Goal: Obtain resource: Download file/media

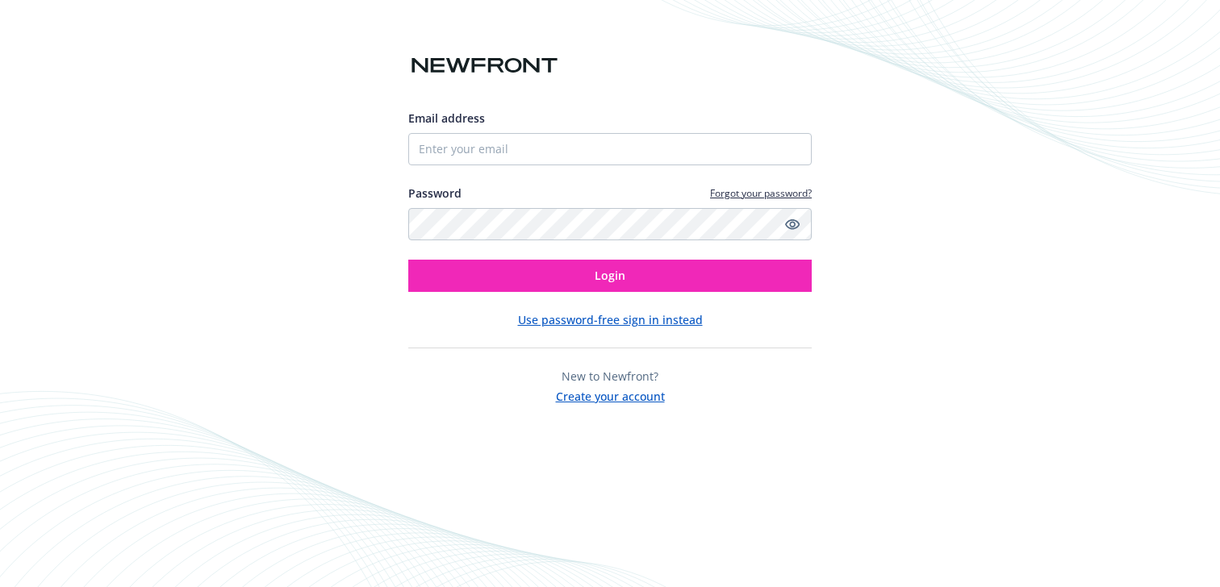
type input "[EMAIL_ADDRESS][DOMAIN_NAME]"
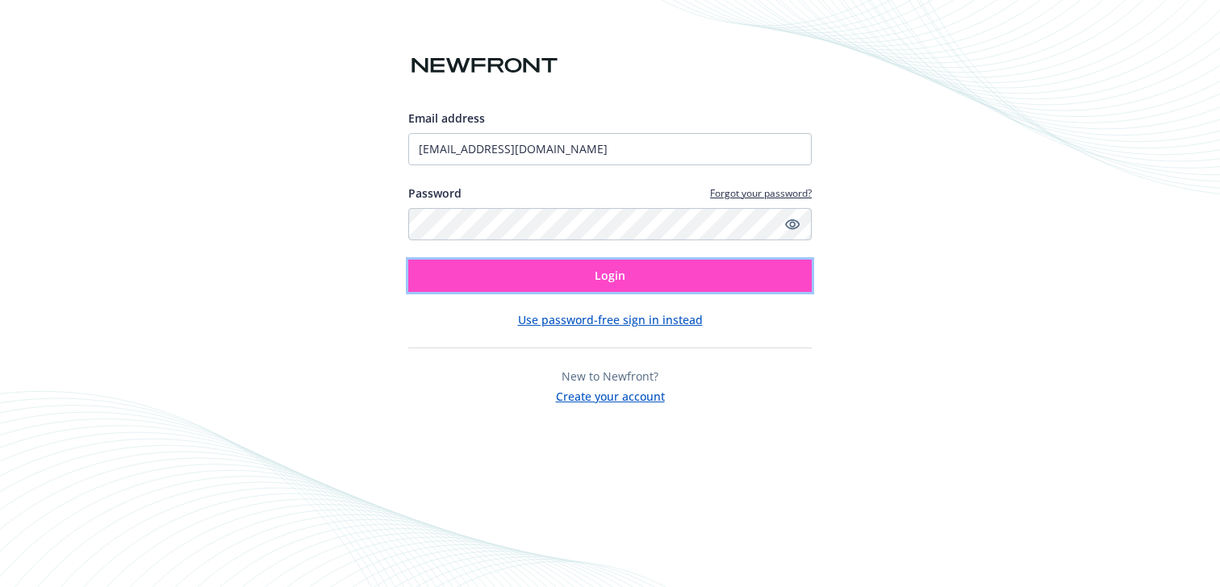
click at [553, 280] on button "Login" at bounding box center [609, 276] width 403 height 32
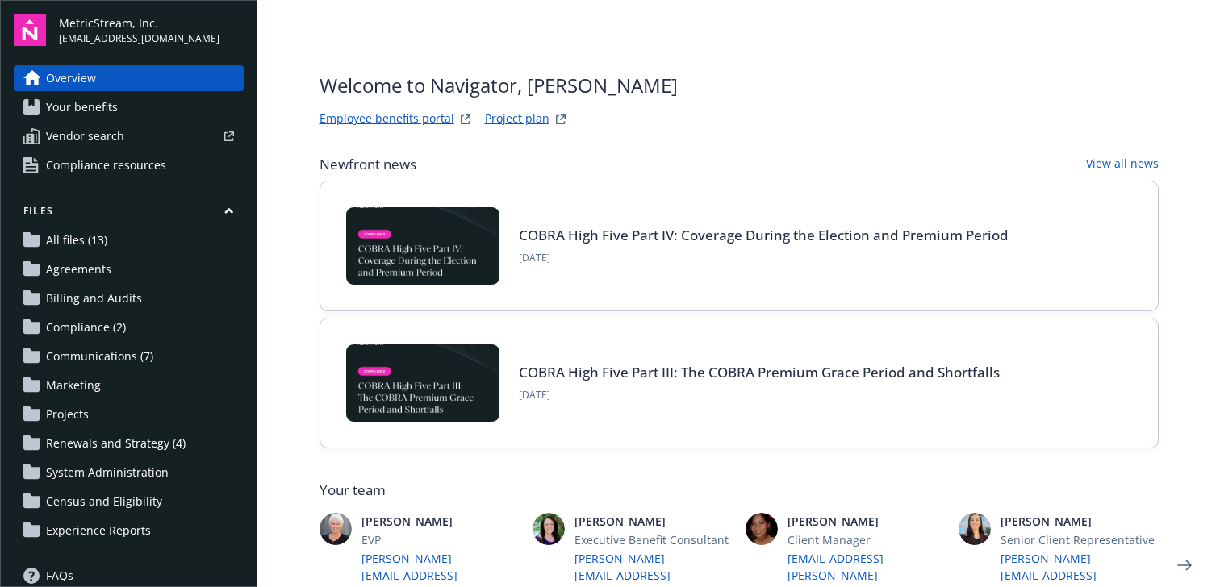
click at [143, 474] on span "System Administration" at bounding box center [107, 473] width 123 height 26
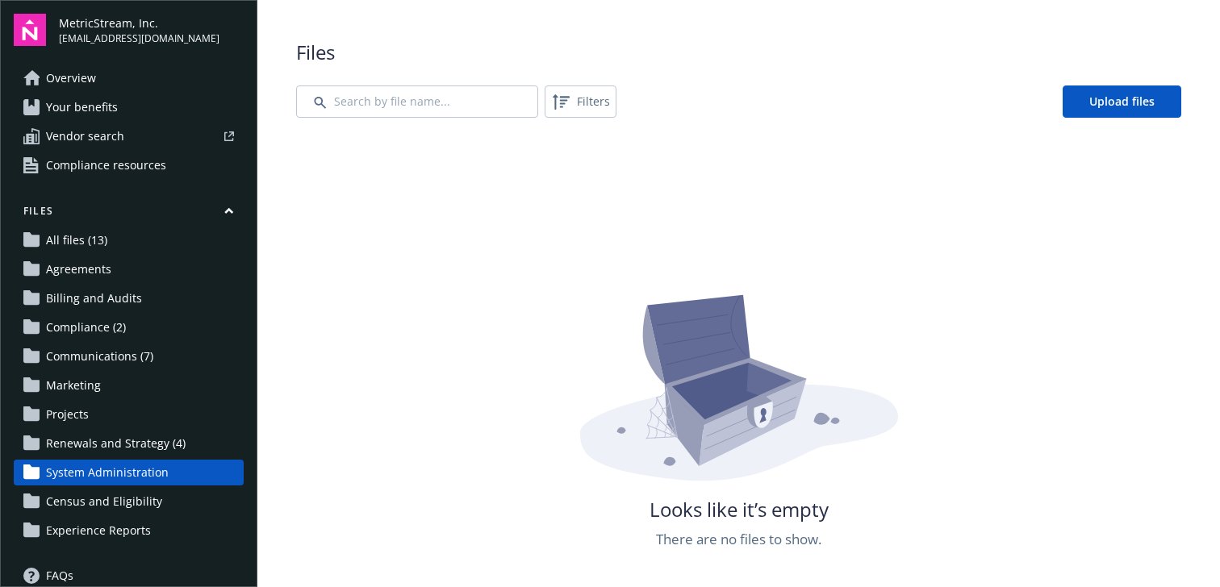
click at [137, 448] on span "Renewals and Strategy (4)" at bounding box center [116, 444] width 140 height 26
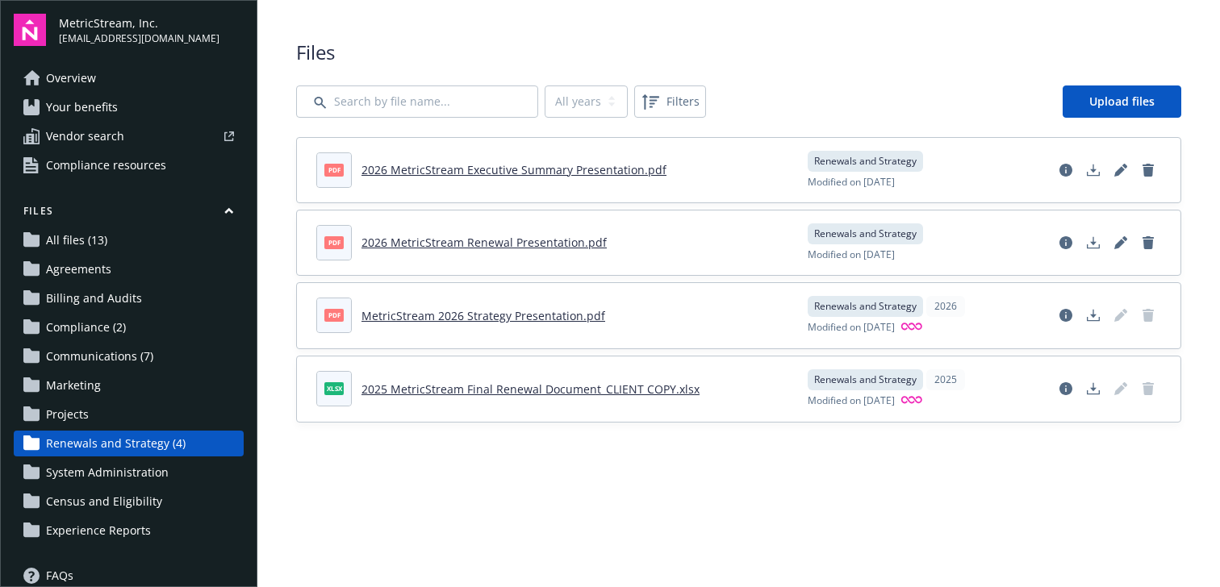
click at [86, 277] on span "Agreements" at bounding box center [78, 270] width 65 height 26
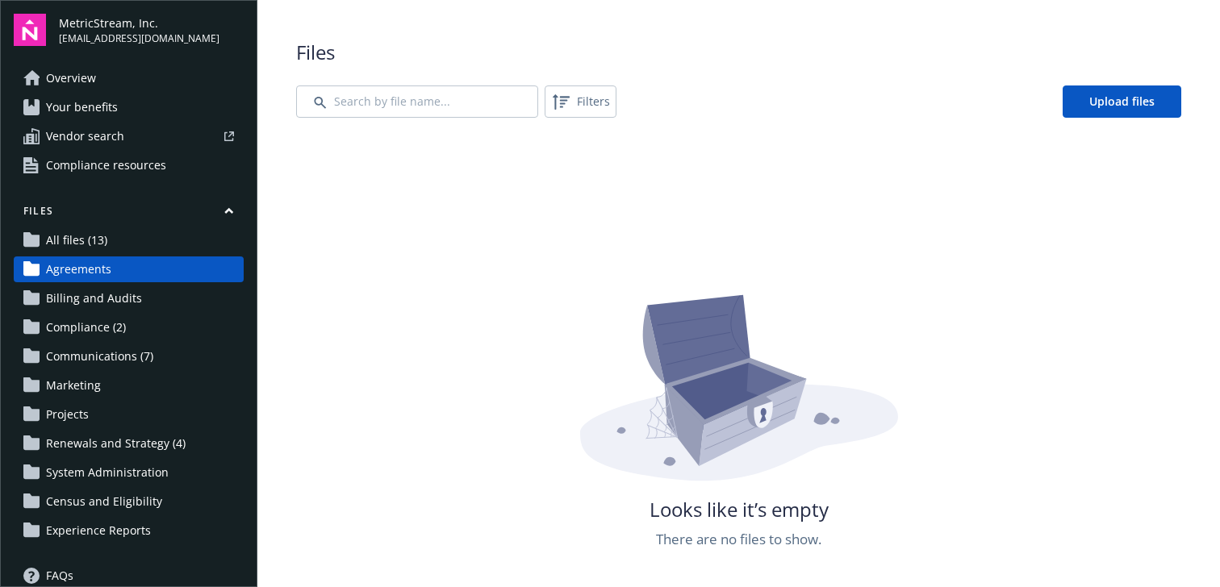
click at [102, 441] on span "Renewals and Strategy (4)" at bounding box center [116, 444] width 140 height 26
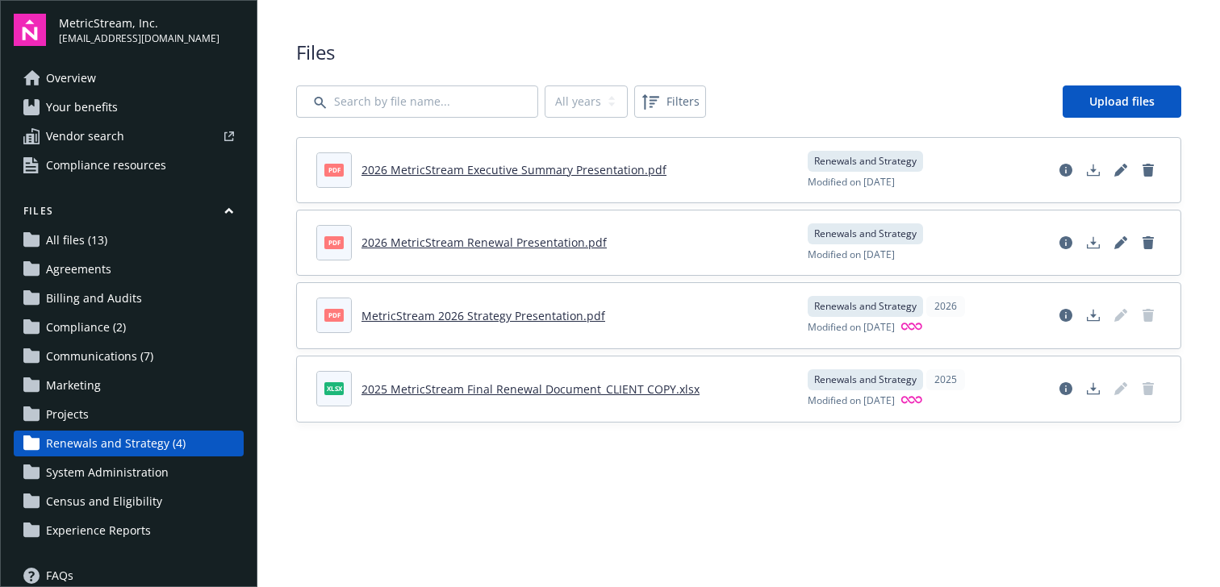
click at [112, 300] on span "Billing and Audits" at bounding box center [94, 299] width 96 height 26
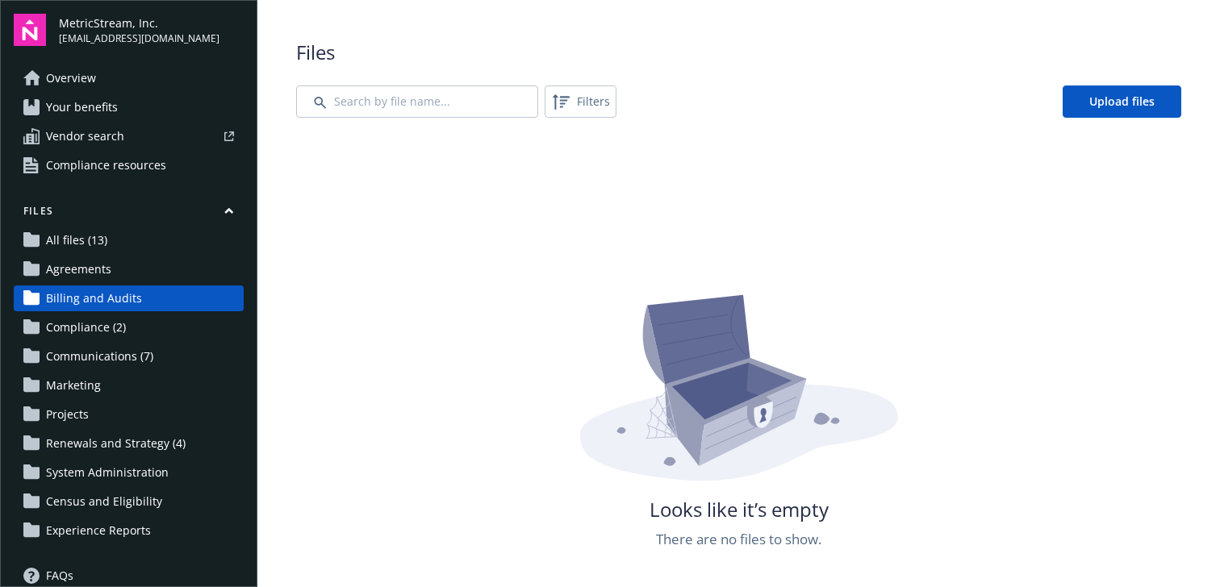
click at [104, 276] on span "Agreements" at bounding box center [78, 270] width 65 height 26
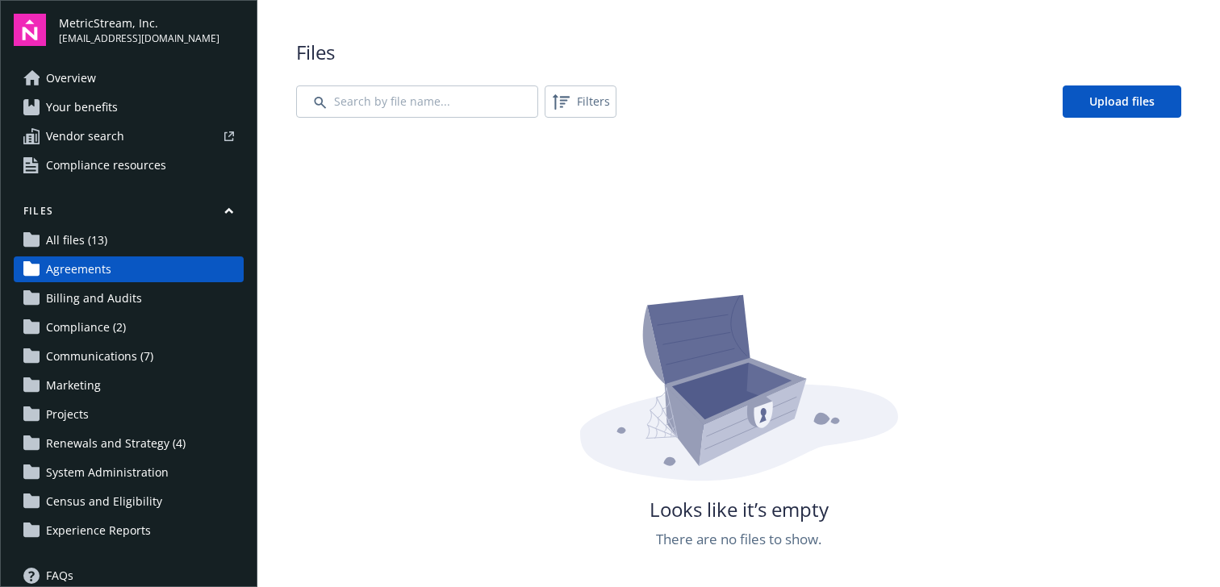
click at [91, 249] on span "All files (13)" at bounding box center [76, 241] width 61 height 26
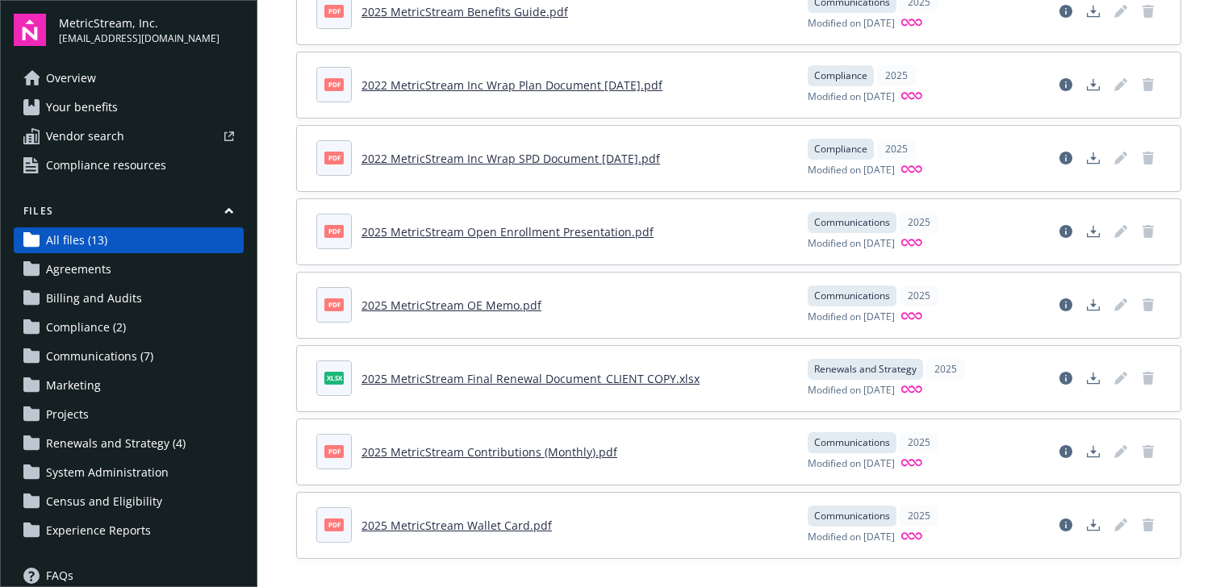
scroll to position [534, 0]
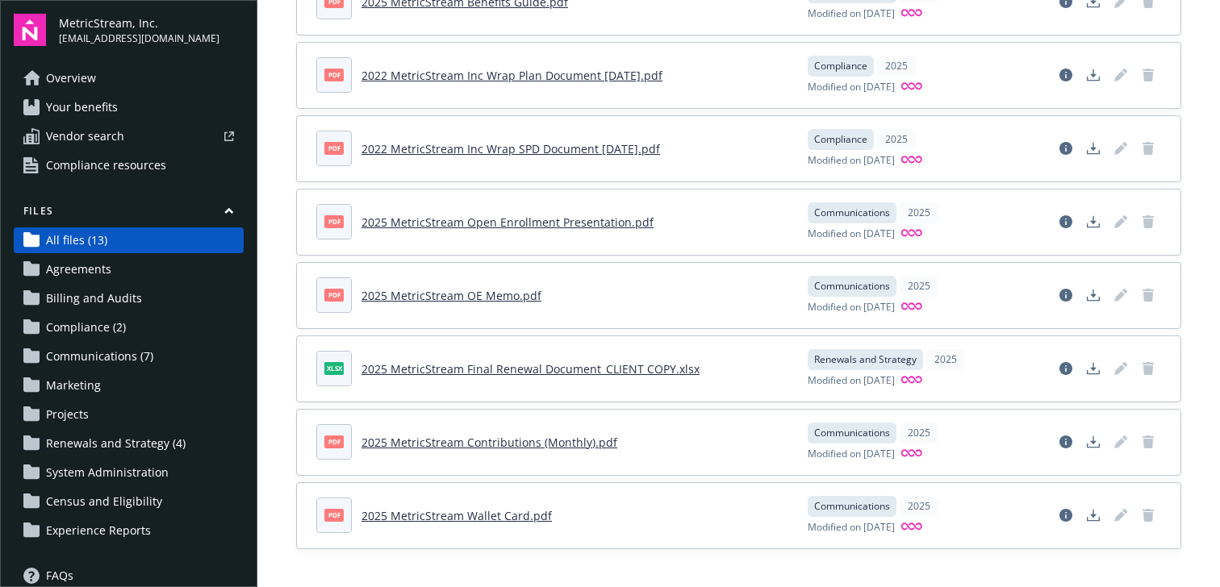
click at [424, 444] on link "2025 MetricStream Contributions (Monthly).pdf" at bounding box center [490, 442] width 256 height 15
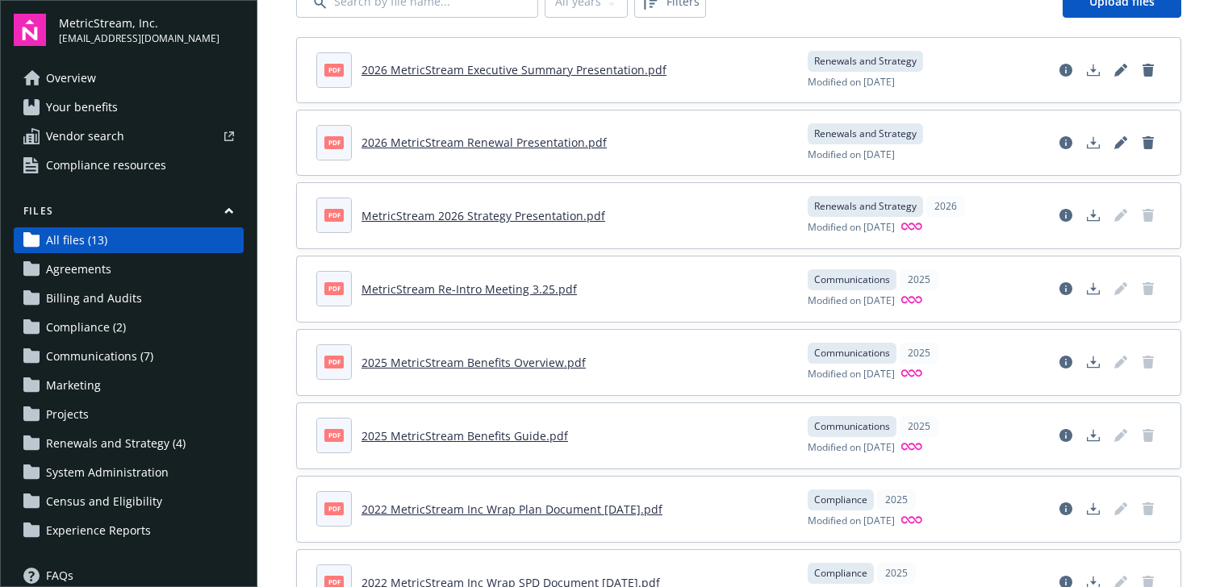
scroll to position [0, 0]
